Goal: Task Accomplishment & Management: Manage account settings

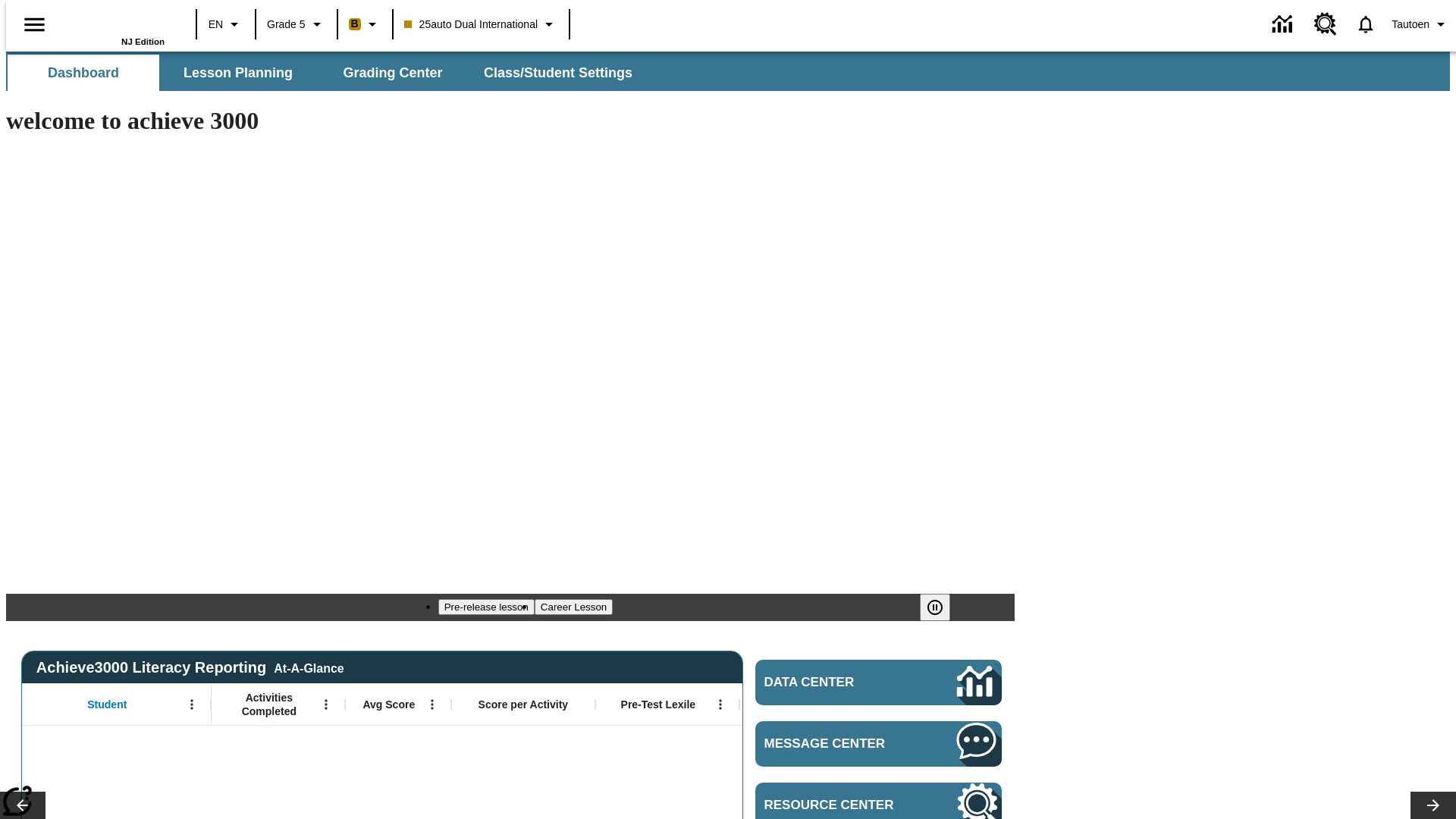
type input "-1"
click at [551, 72] on span "Class/Student Settings" at bounding box center [559, 72] width 149 height 17
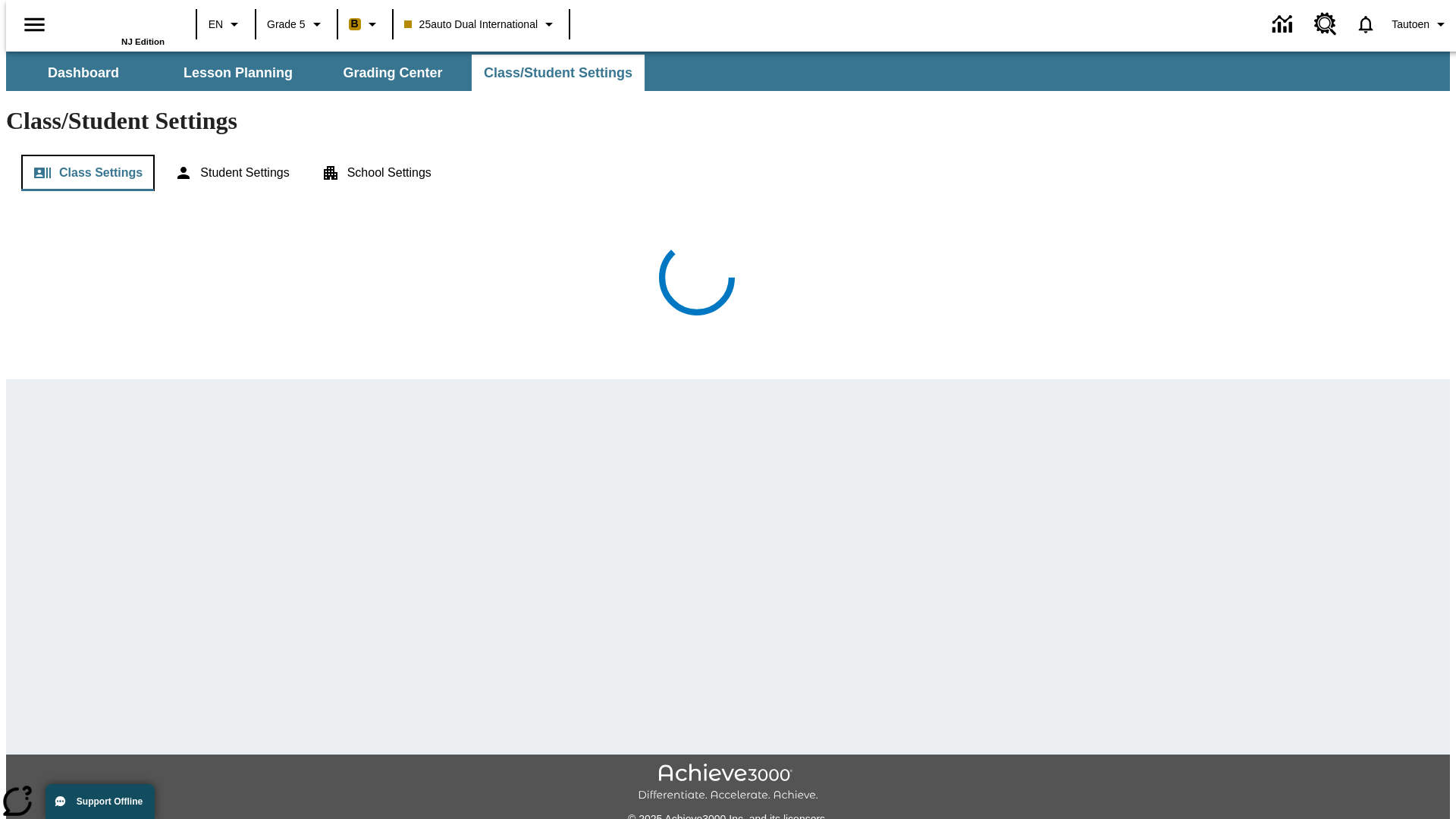
click at [81, 155] on button "Class Settings" at bounding box center [88, 173] width 134 height 37
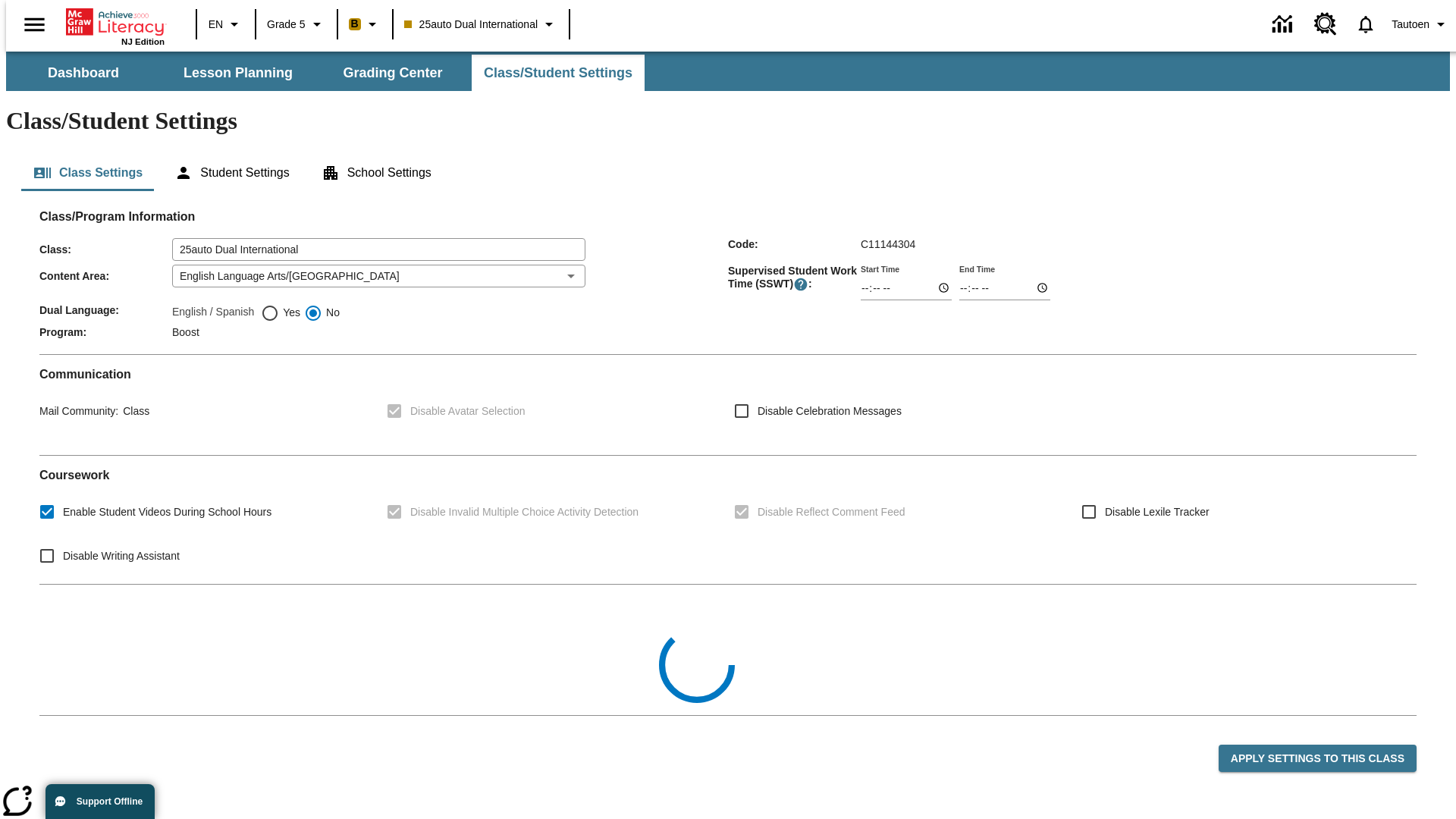
click at [279, 304] on span "Yes" at bounding box center [290, 313] width 21 height 16
click at [275, 304] on input "Yes" at bounding box center [270, 313] width 18 height 18
radio input "true"
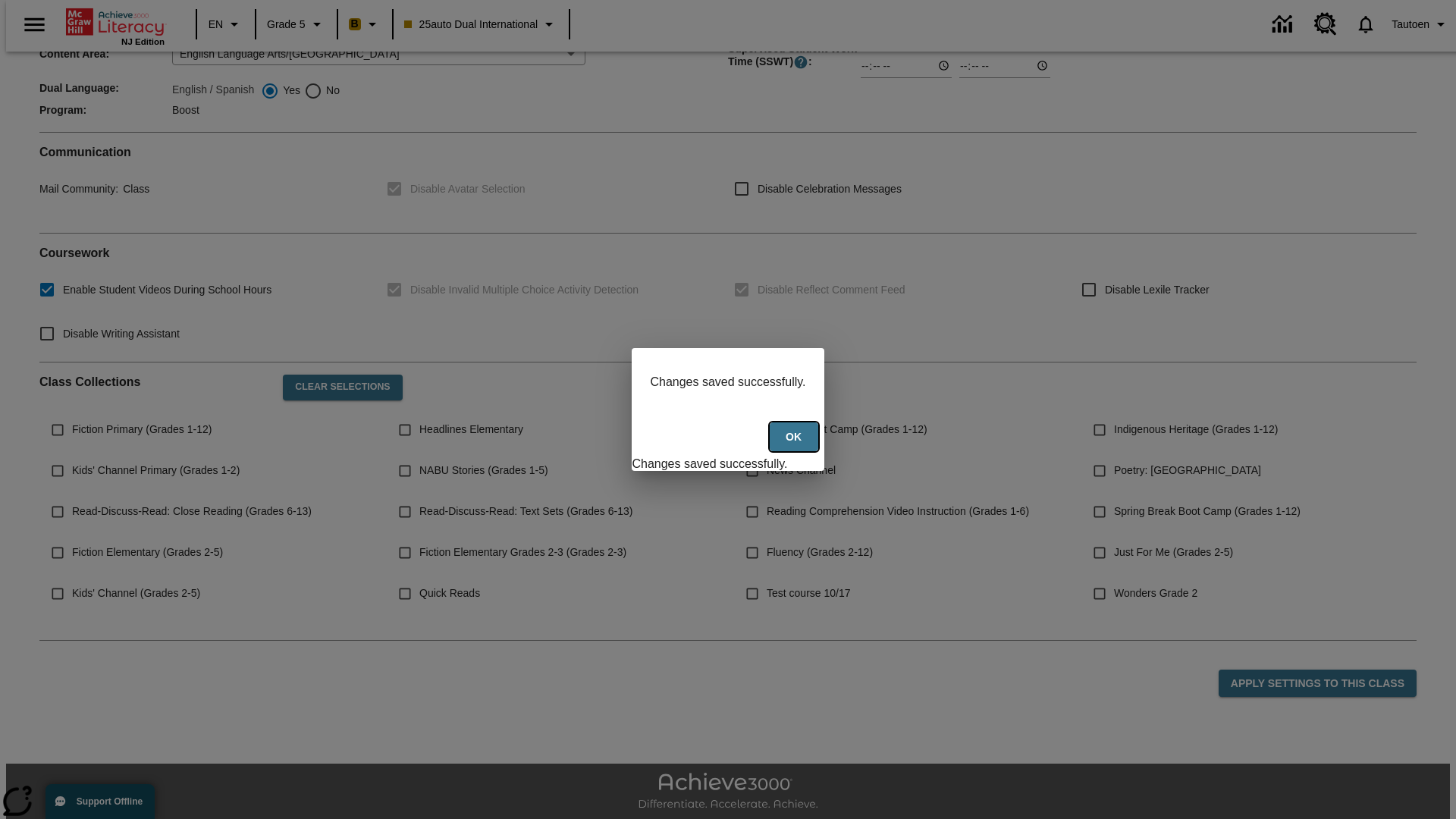
click at [795, 445] on button "Ok" at bounding box center [794, 437] width 49 height 29
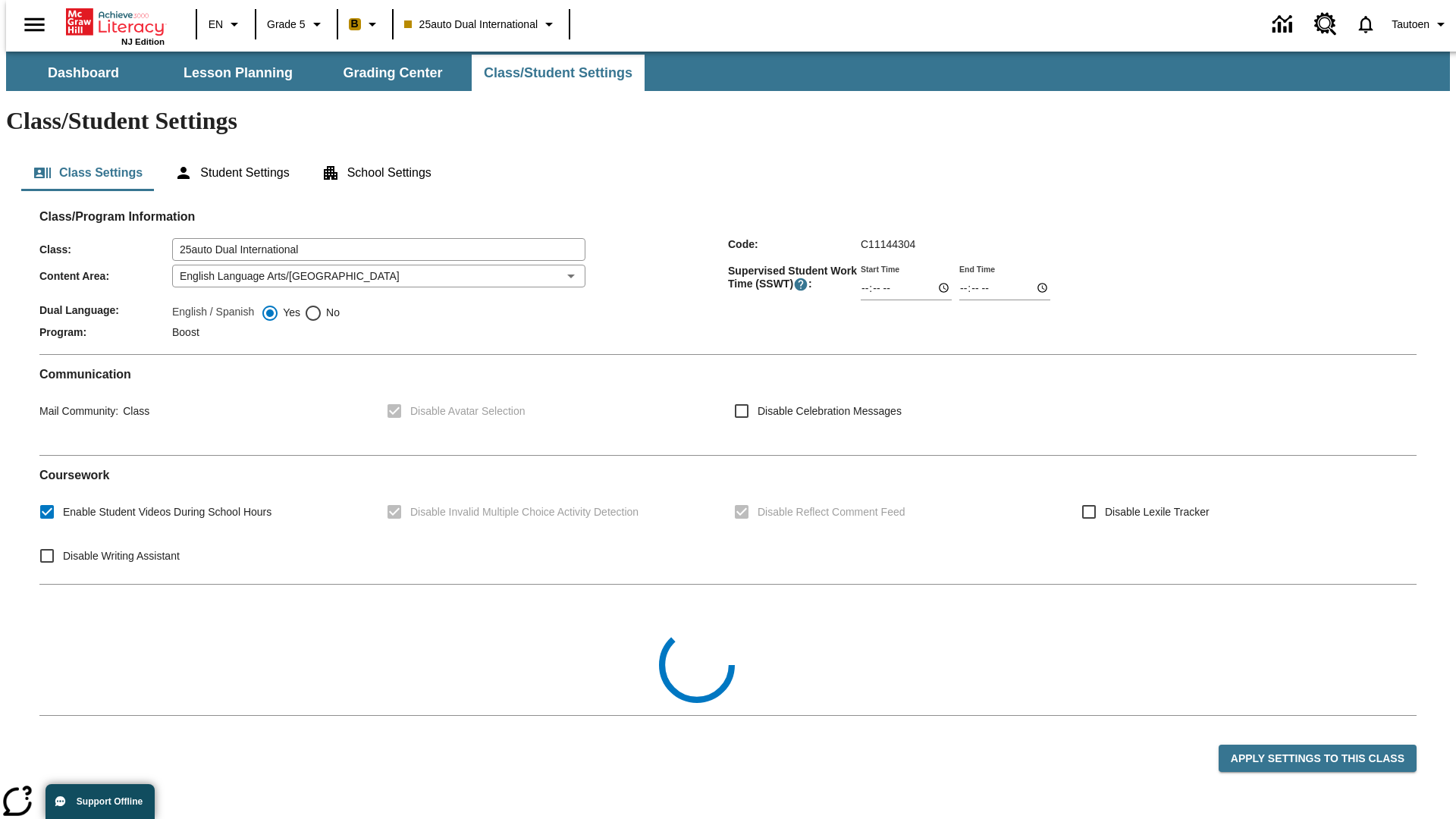
scroll to position [222, 0]
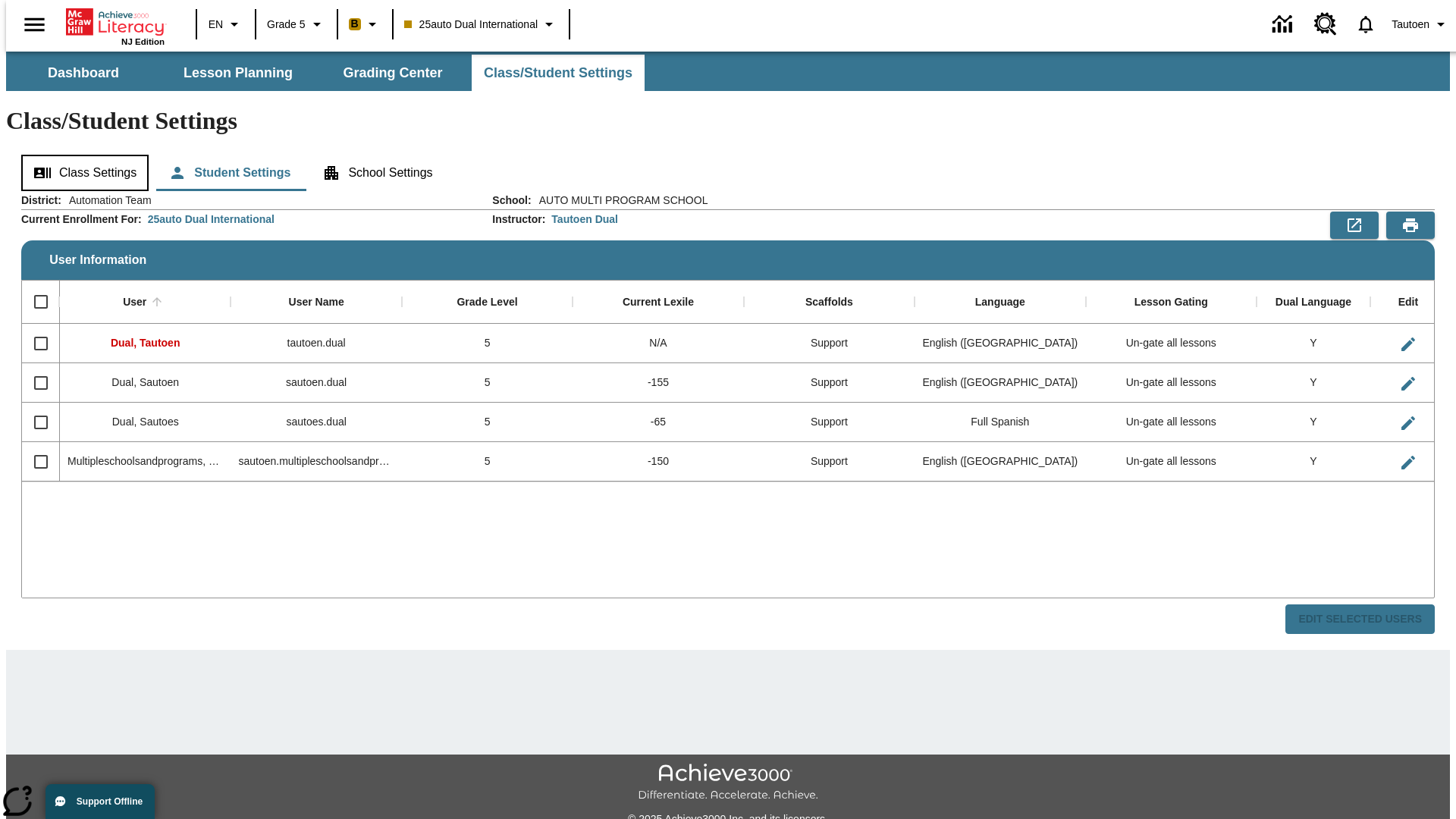
click at [78, 155] on button "Class Settings" at bounding box center [85, 173] width 127 height 37
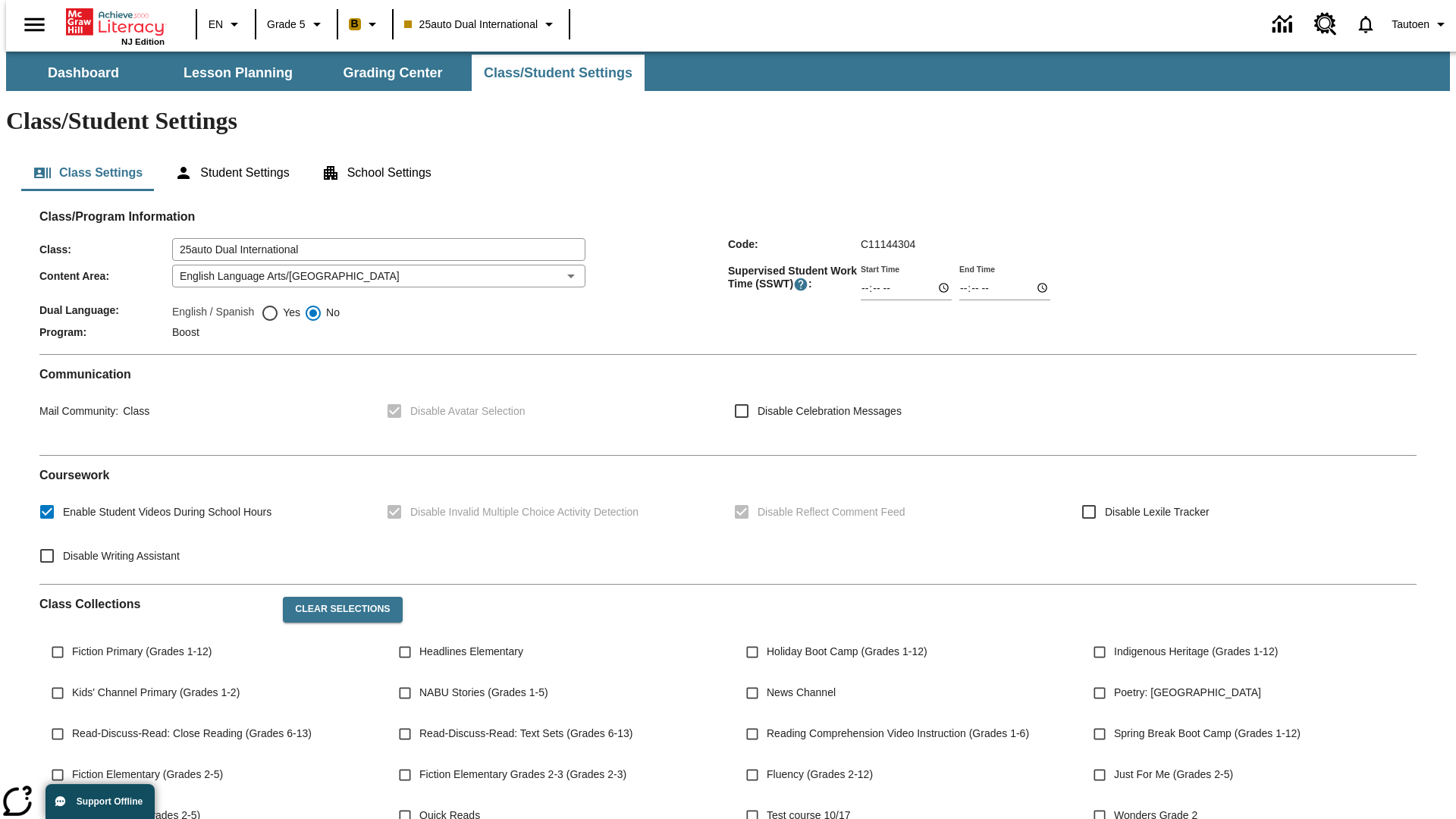
scroll to position [222, 0]
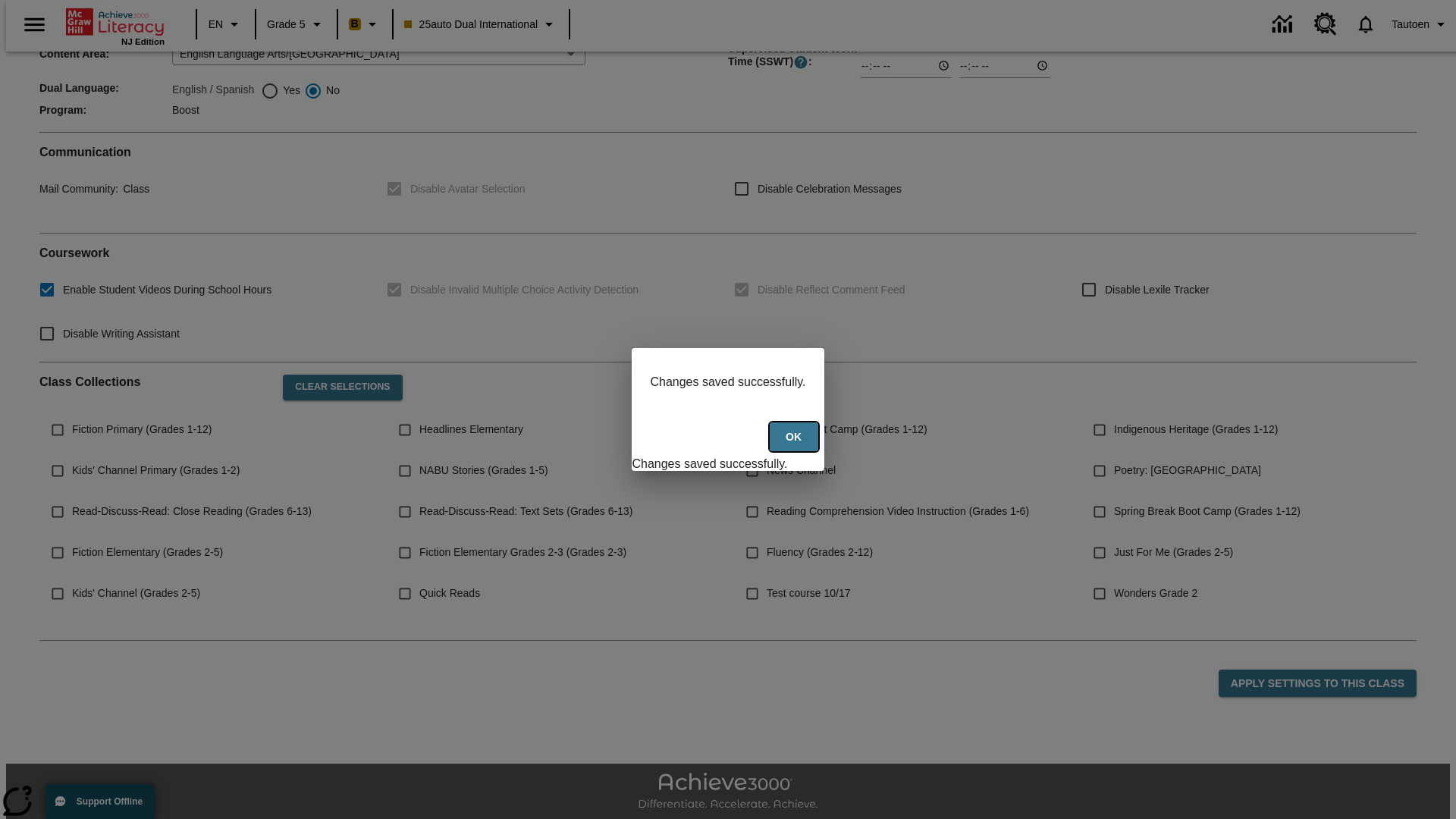
click at [795, 445] on button "Ok" at bounding box center [794, 437] width 49 height 29
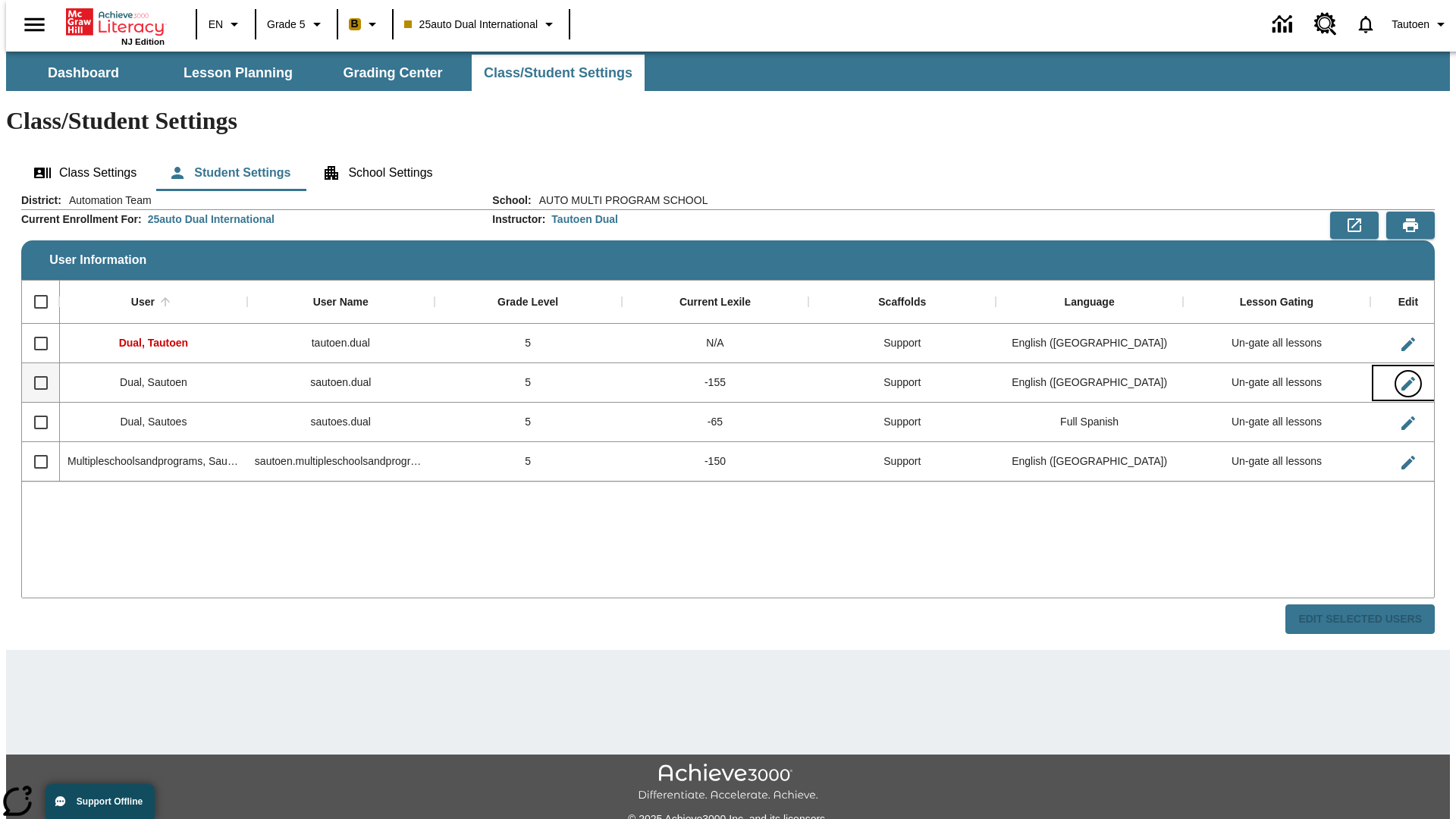
click at [1401, 377] on icon "Edit User" at bounding box center [1408, 383] width 14 height 14
